Goal: Check status: Check status

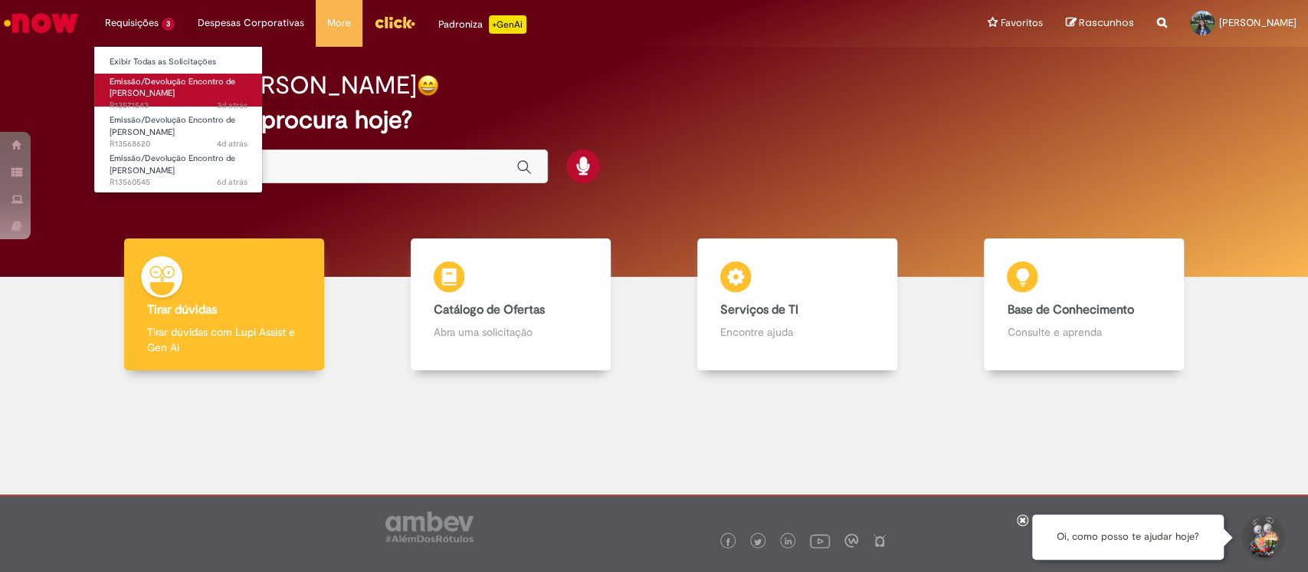
click at [165, 101] on span "3d atrás 3 dias atrás R13571543" at bounding box center [179, 106] width 138 height 12
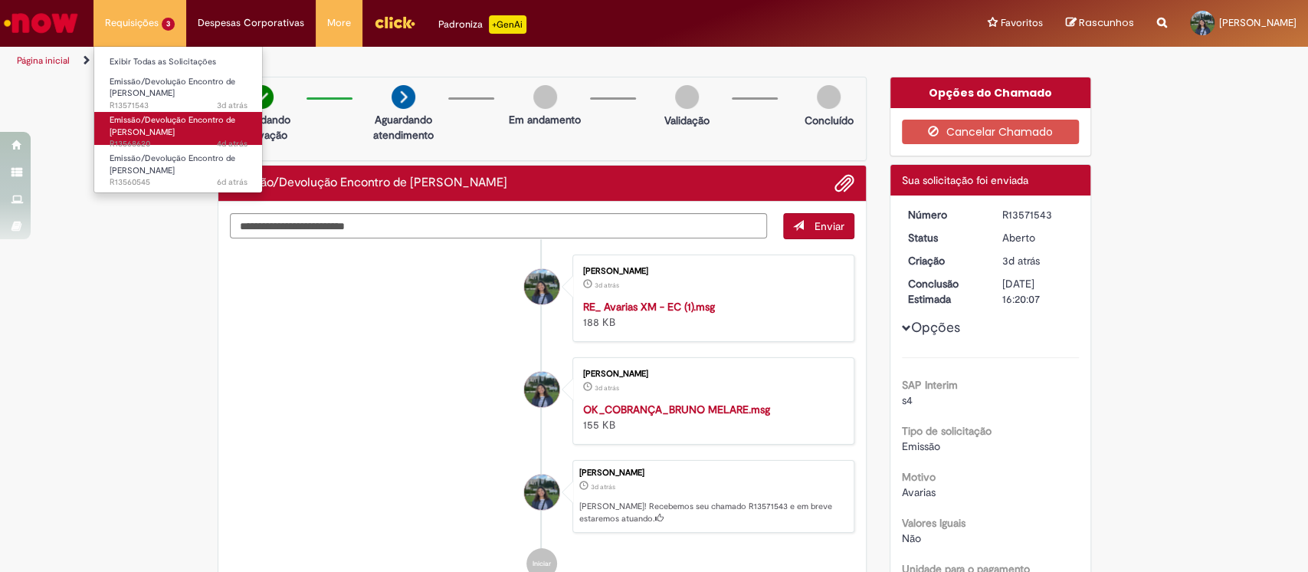
click at [145, 118] on span "Emissão/Devolução Encontro de [PERSON_NAME]" at bounding box center [173, 126] width 126 height 24
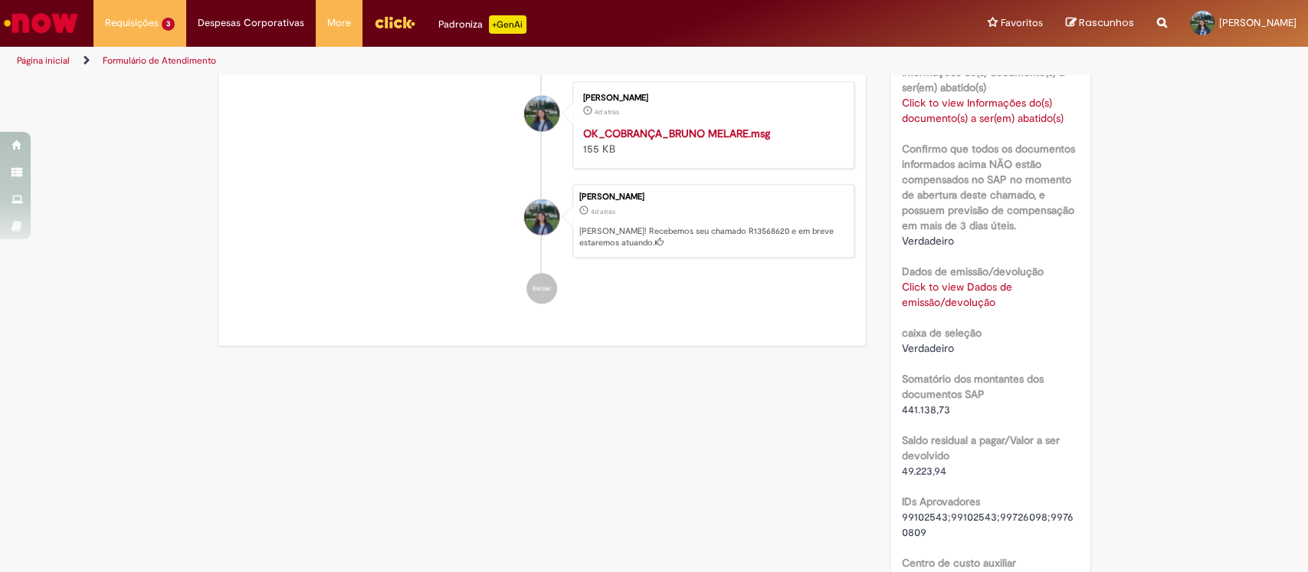
scroll to position [1147, 0]
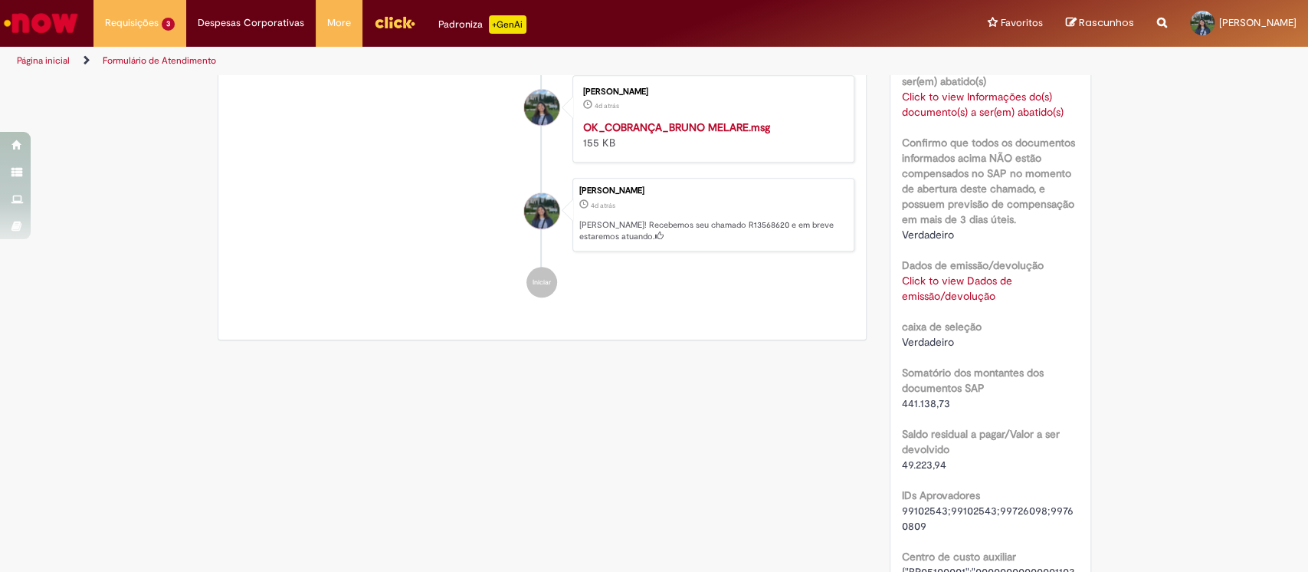
click at [922, 284] on link "Click to view Dados de emissão/devolução" at bounding box center [957, 288] width 110 height 29
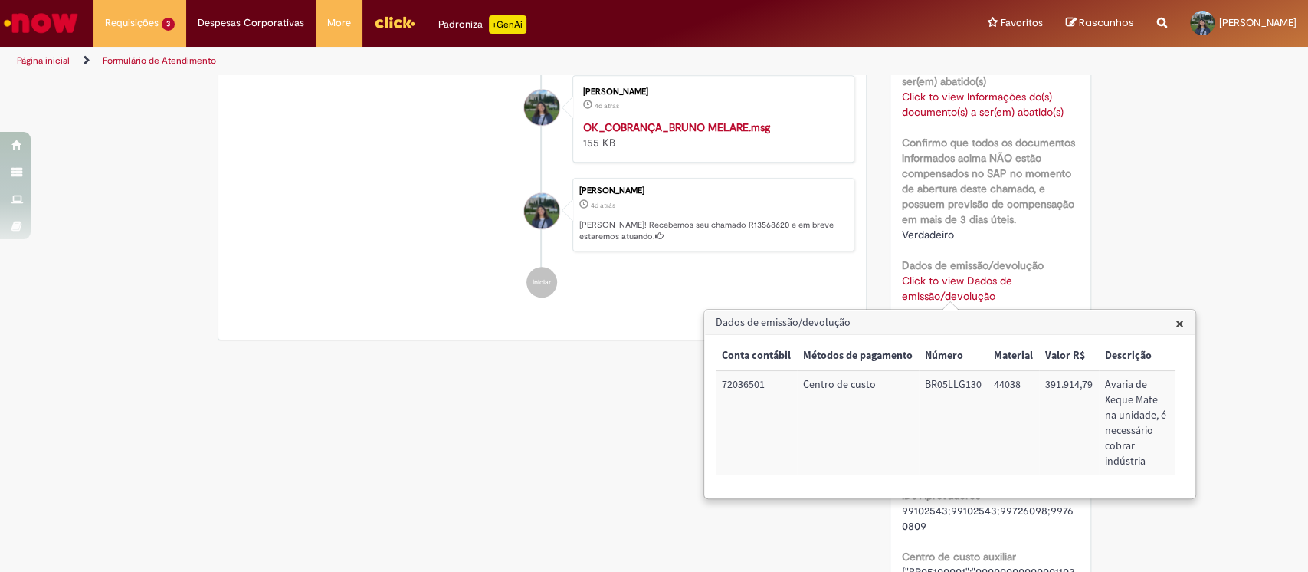
click at [1177, 327] on span "×" at bounding box center [1180, 323] width 8 height 21
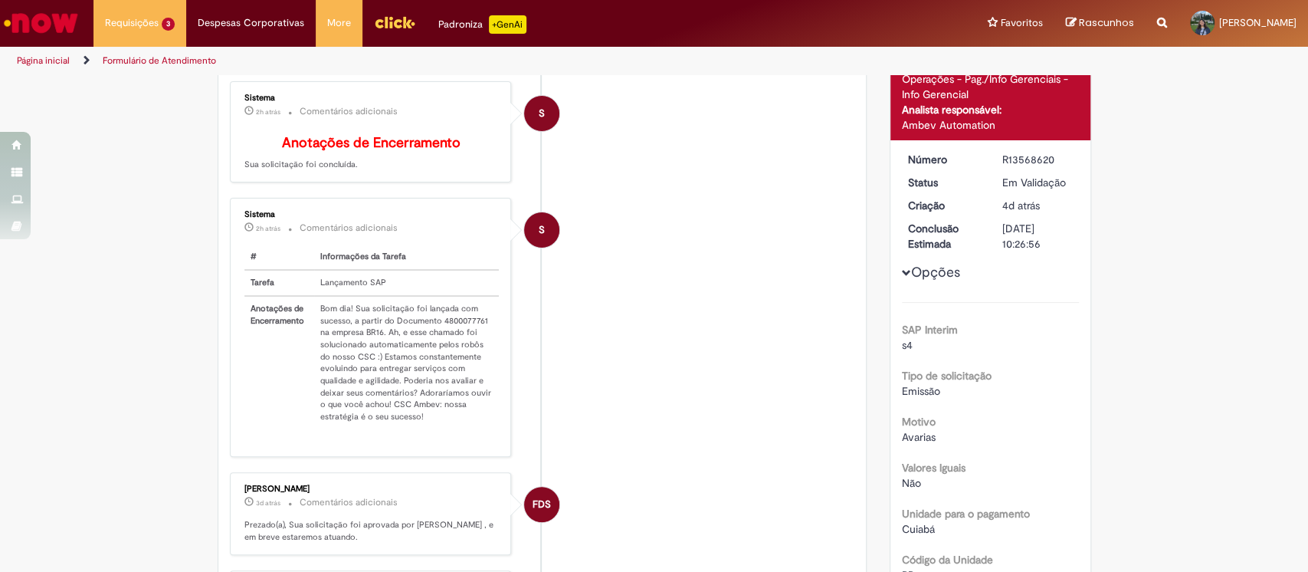
scroll to position [0, 0]
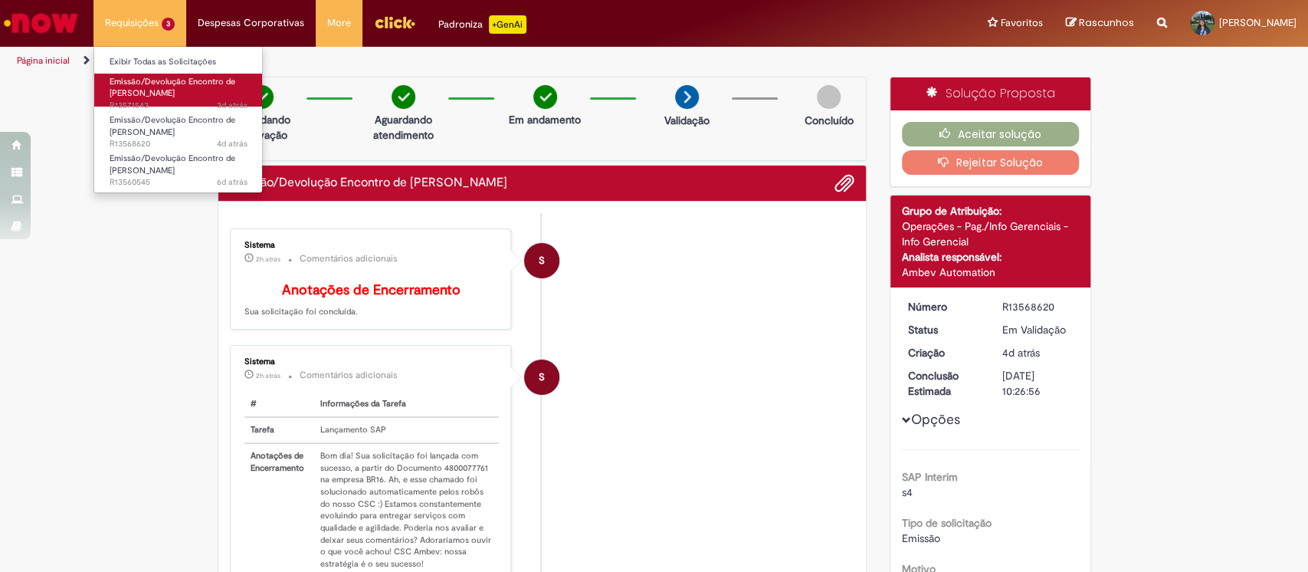
click at [158, 78] on span "Emissão/Devolução Encontro de [PERSON_NAME]" at bounding box center [173, 88] width 126 height 24
